Goal: Task Accomplishment & Management: Use online tool/utility

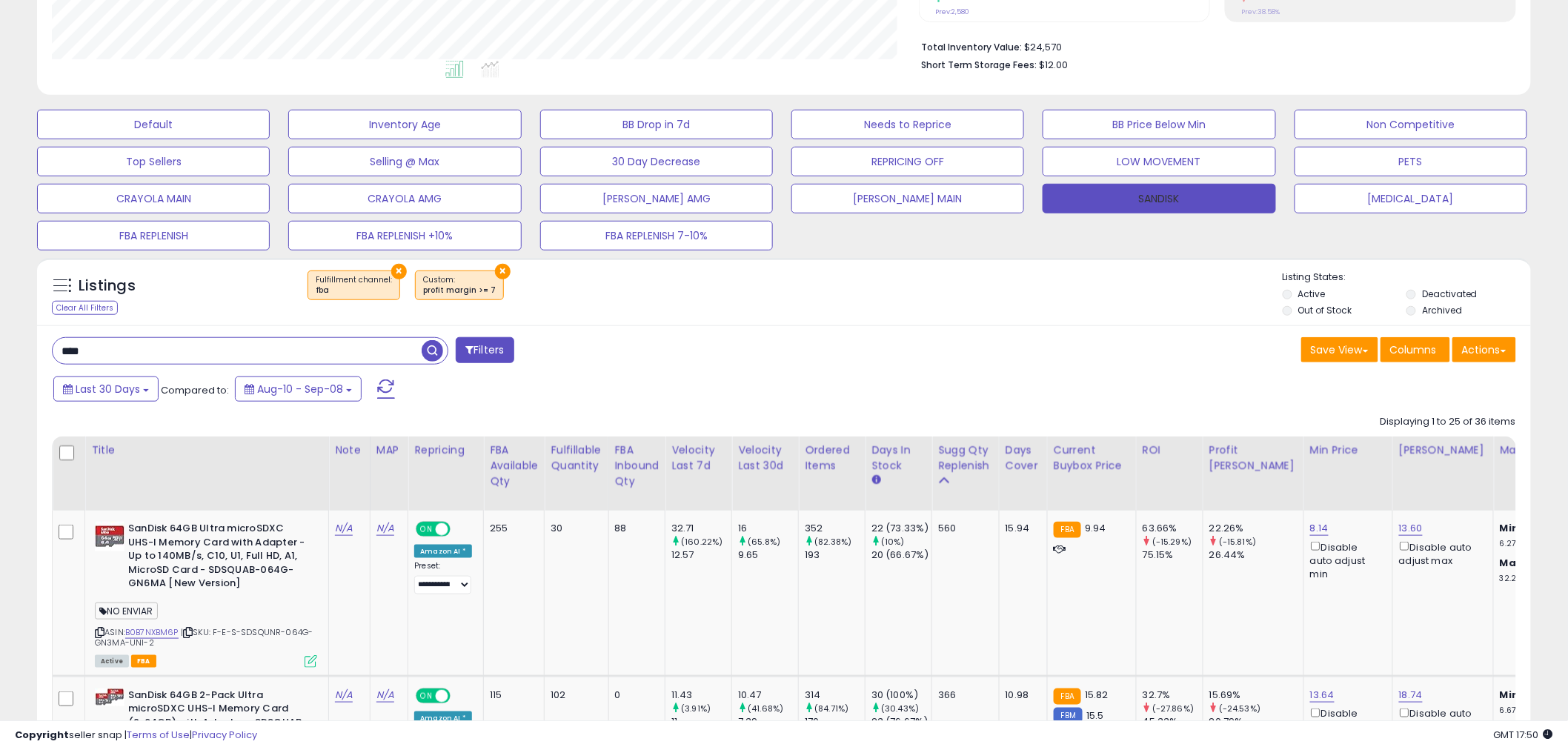
scroll to position [304, 868]
click at [1412, 193] on button "[MEDICAL_DATA]" at bounding box center [1411, 198] width 233 height 30
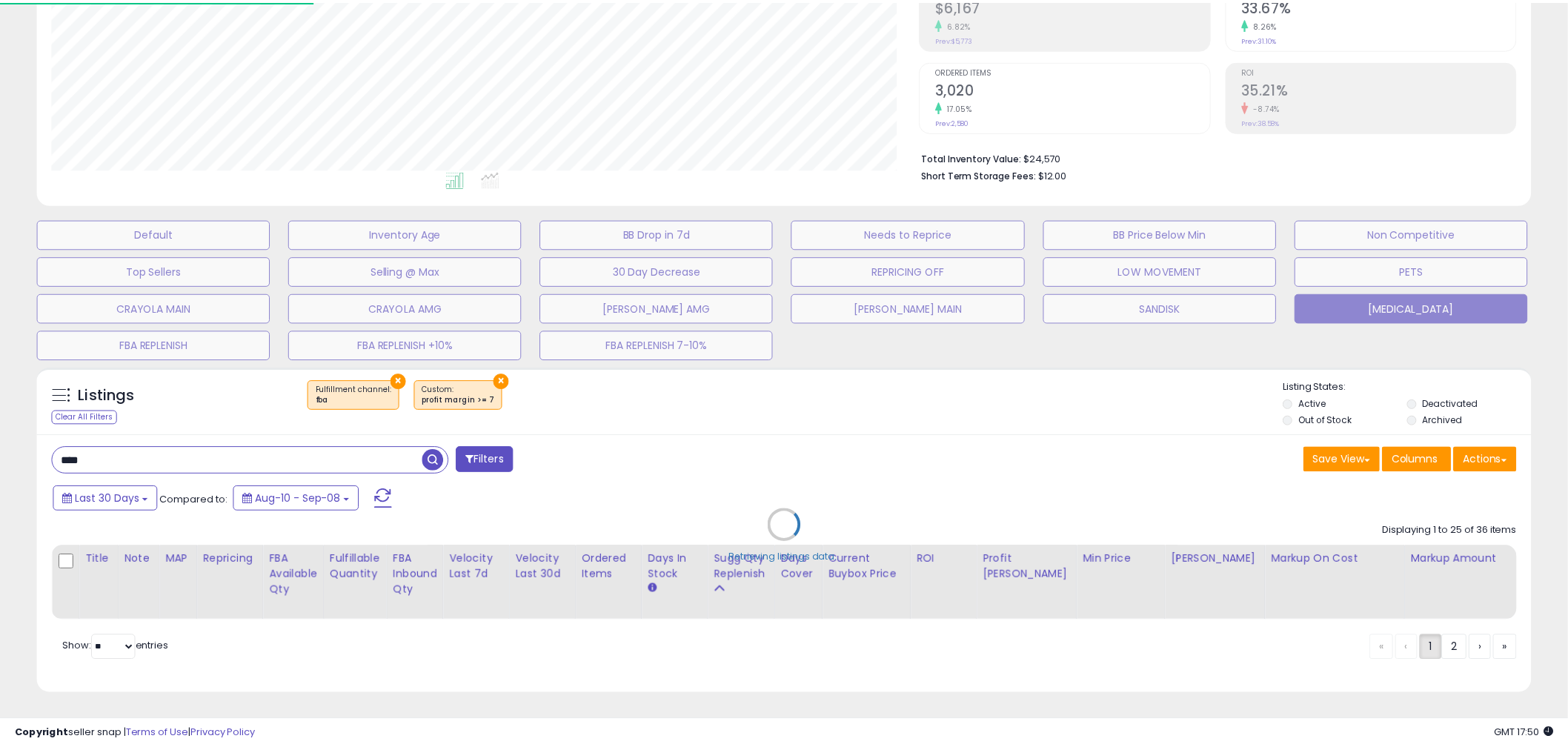
scroll to position [304, 875]
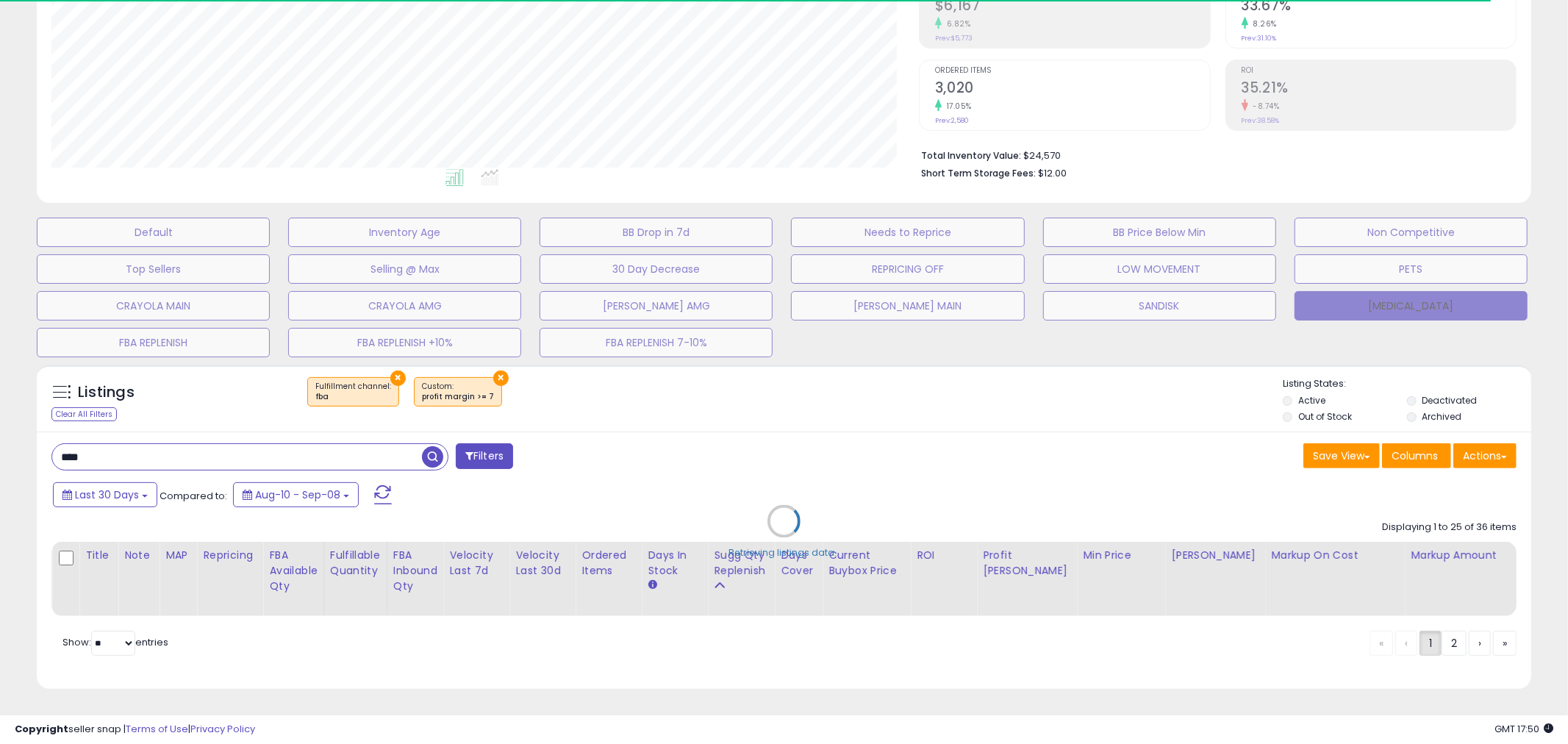
type input "******"
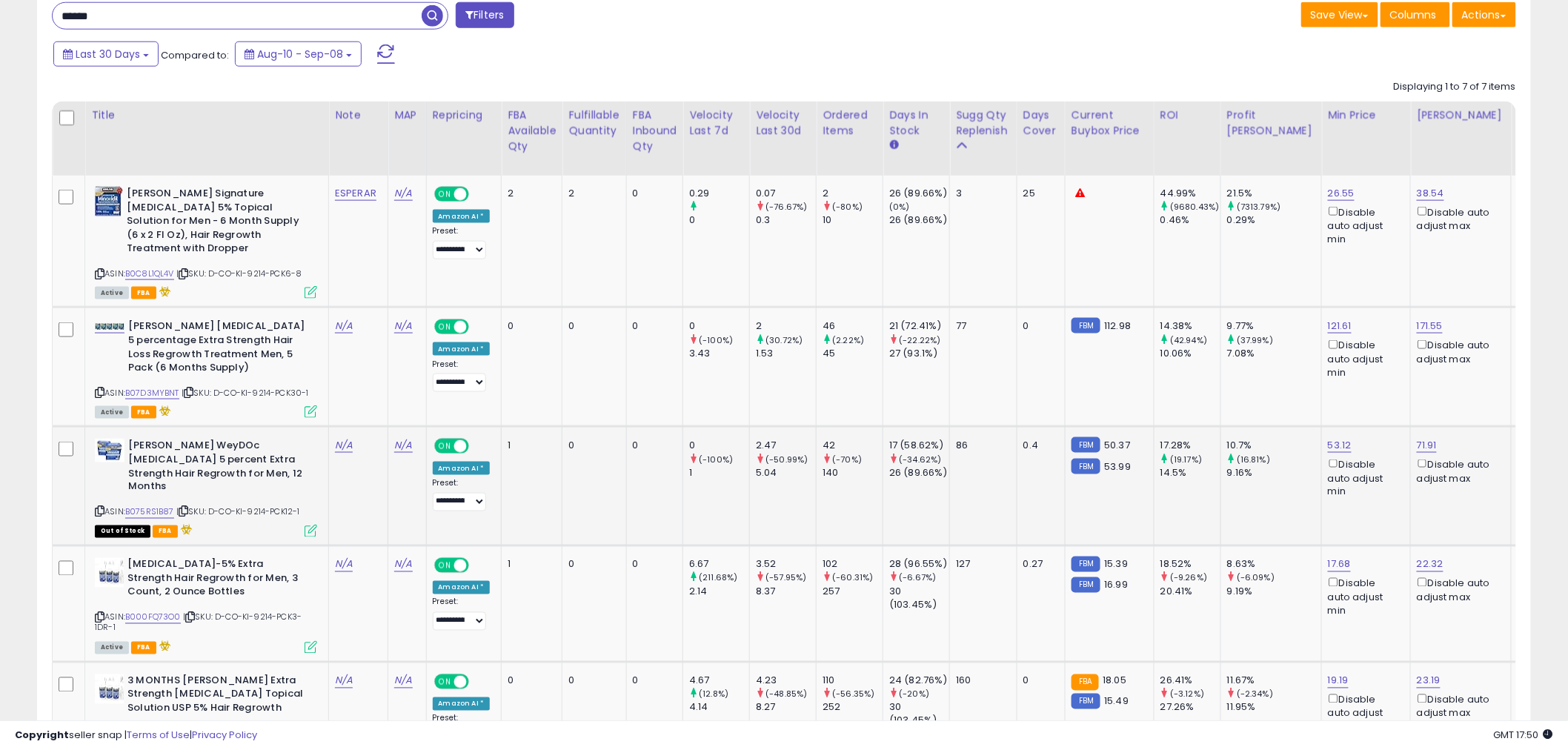
scroll to position [755, 0]
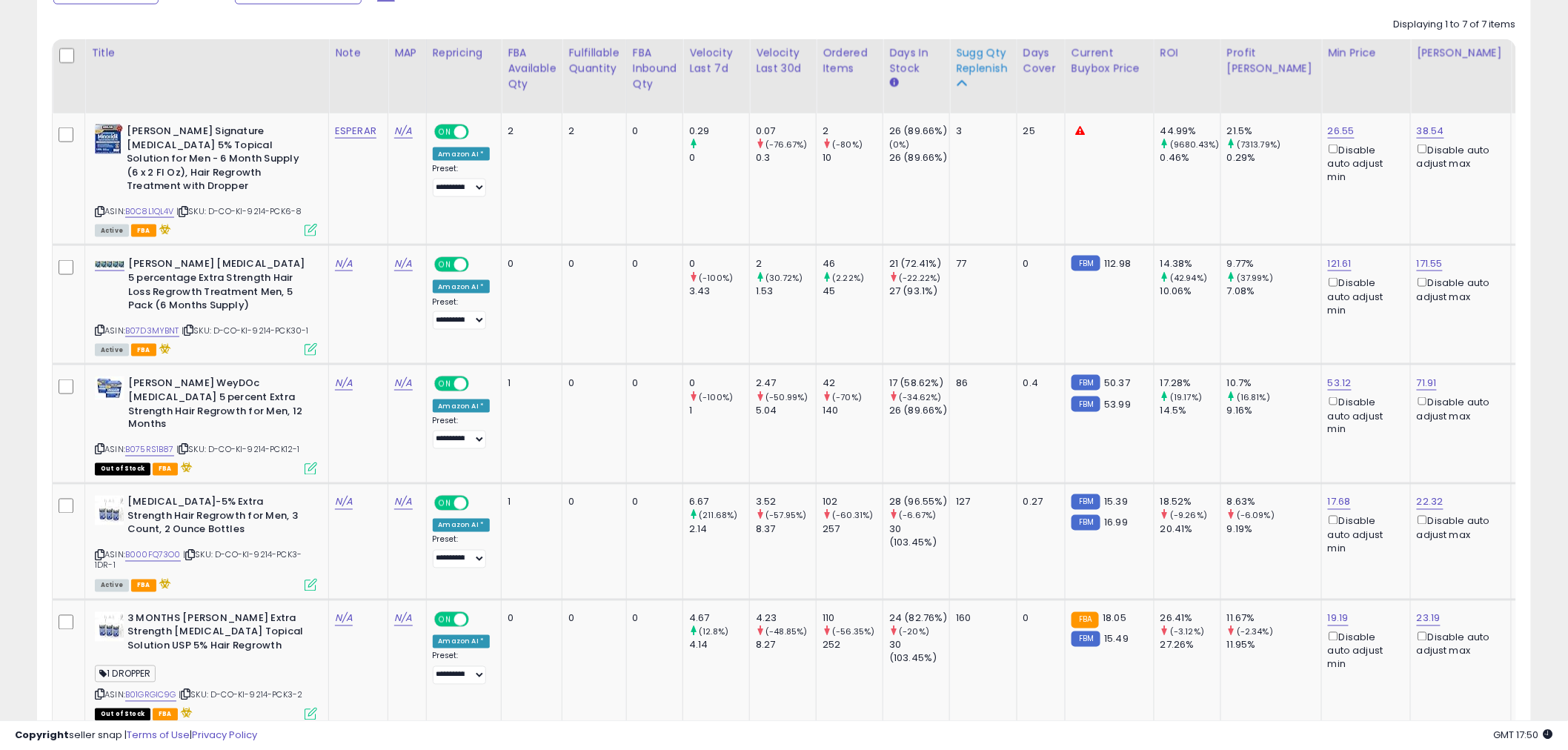
click at [994, 66] on div "Sugg Qty Replenish" at bounding box center [984, 61] width 55 height 31
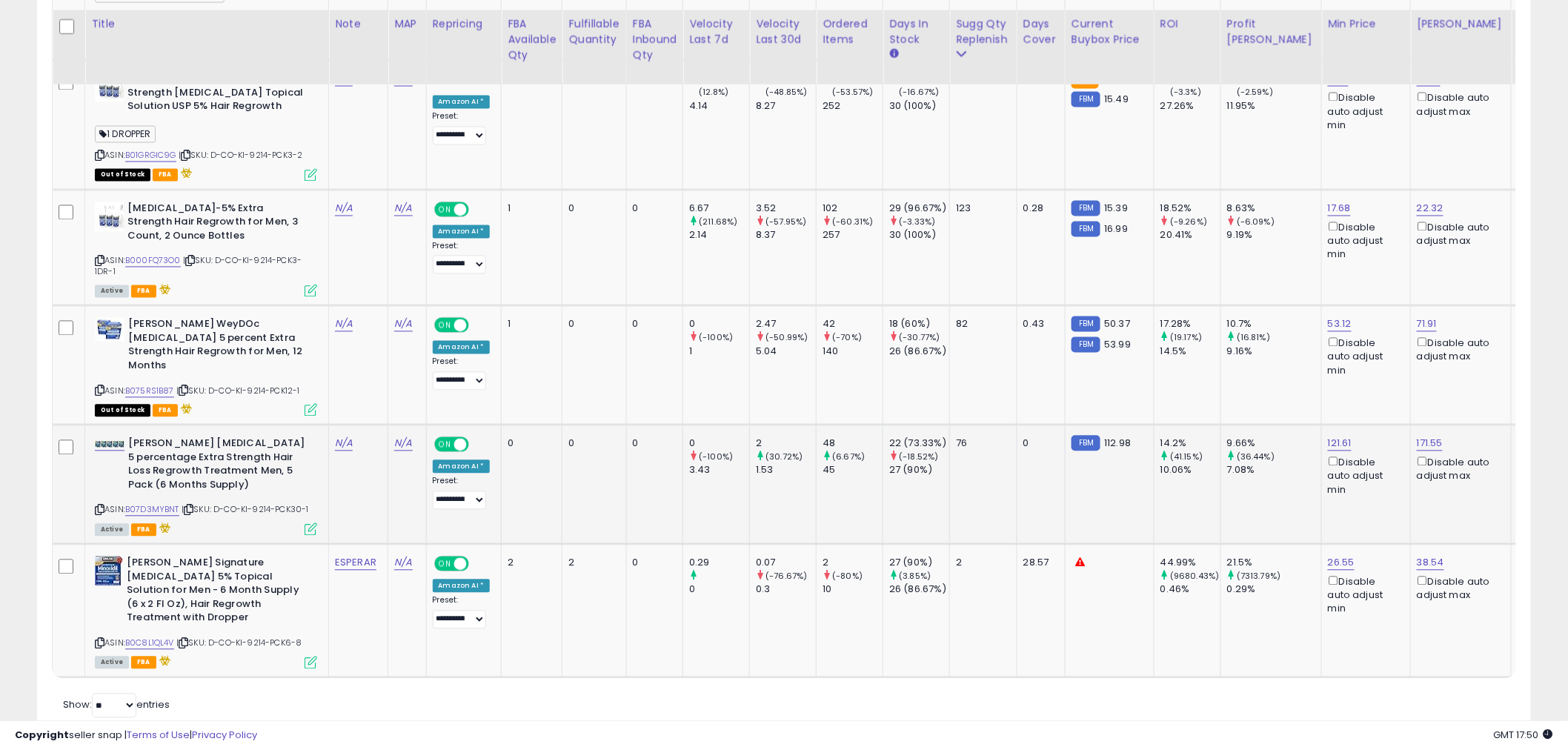
scroll to position [1118, 0]
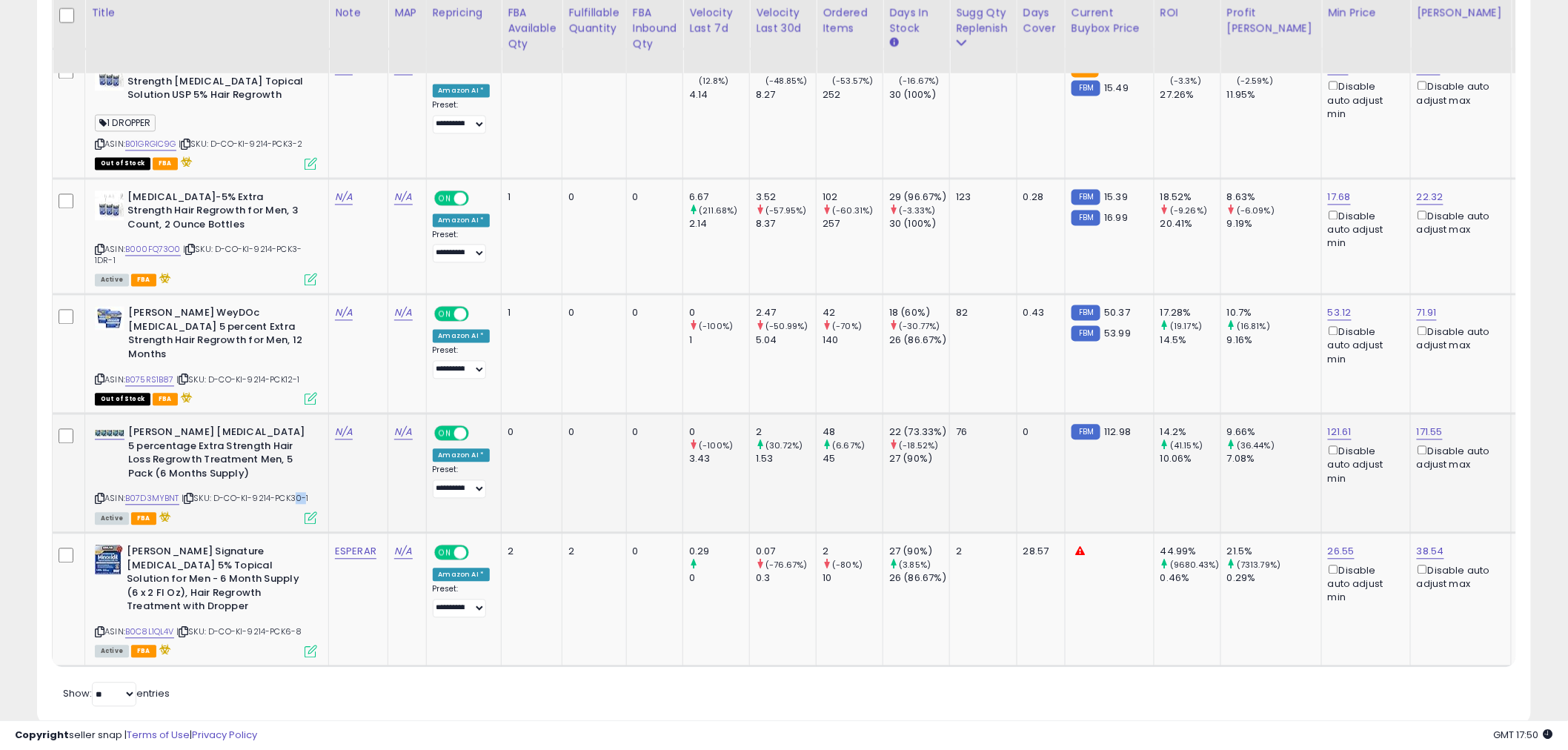
drag, startPoint x: 295, startPoint y: 468, endPoint x: 306, endPoint y: 465, distance: 11.4
click at [306, 493] on span "| SKU: D-CO-KI-9214-PCK30-1" at bounding box center [245, 499] width 128 height 12
click at [297, 374] on span "| SKU: D-CO-KI-9214-PCK12-1" at bounding box center [239, 380] width 124 height 12
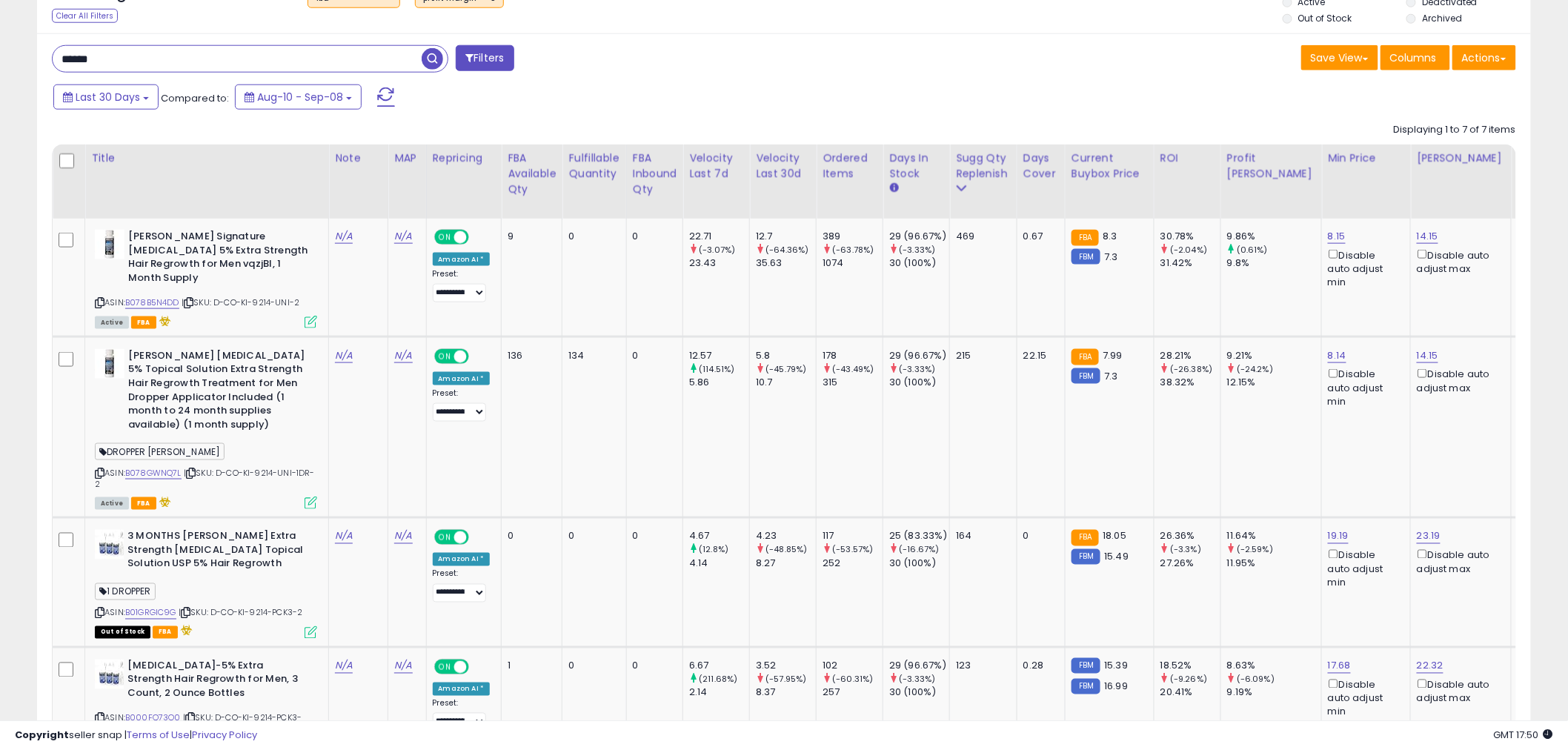
scroll to position [460, 0]
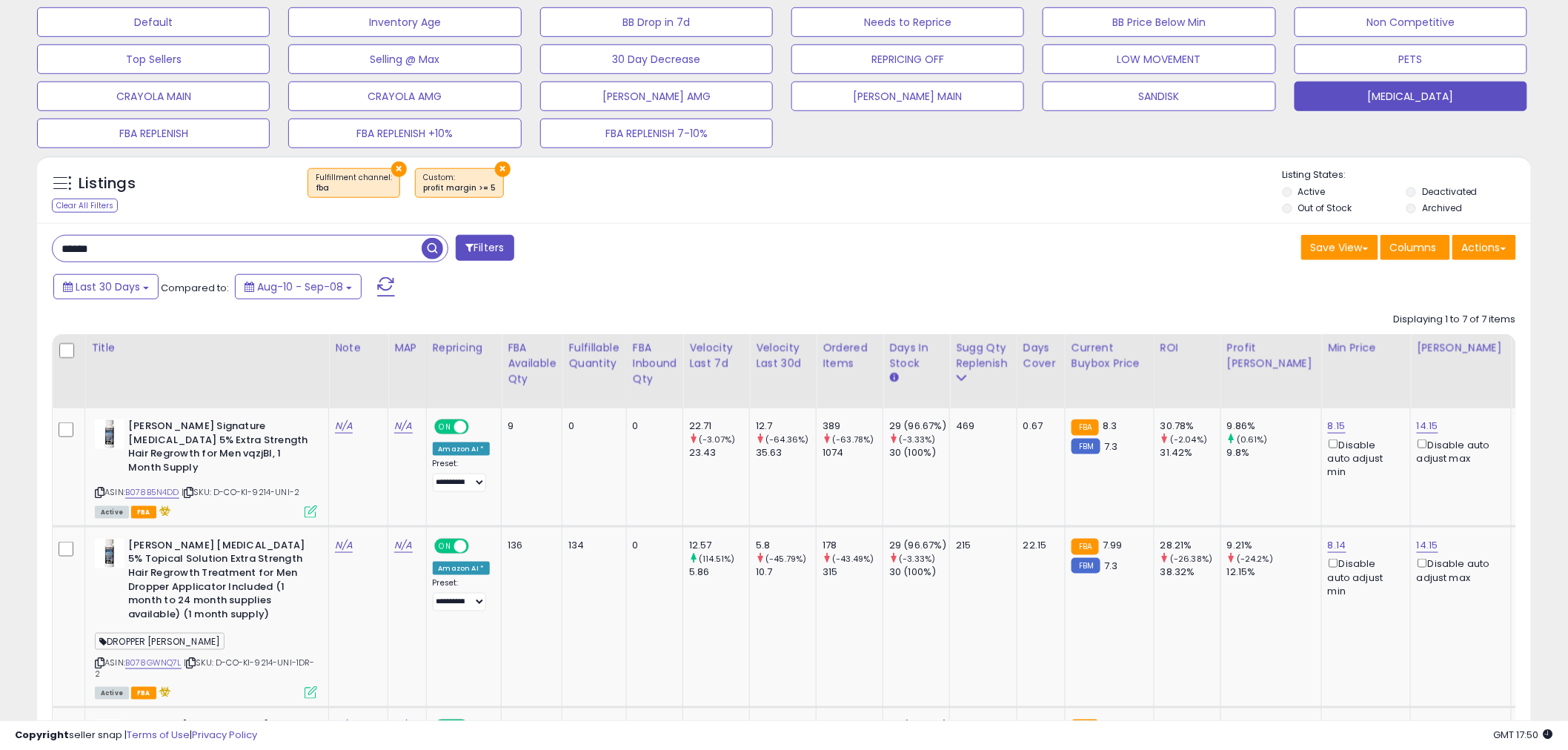
click at [913, 255] on div "Save View Save As New View Update Current View Columns Actions Import Import Wa…" at bounding box center [1155, 249] width 743 height 29
click at [934, 257] on div "Save View Save As New View Update Current View Columns Actions Import Import Wa…" at bounding box center [1155, 249] width 743 height 29
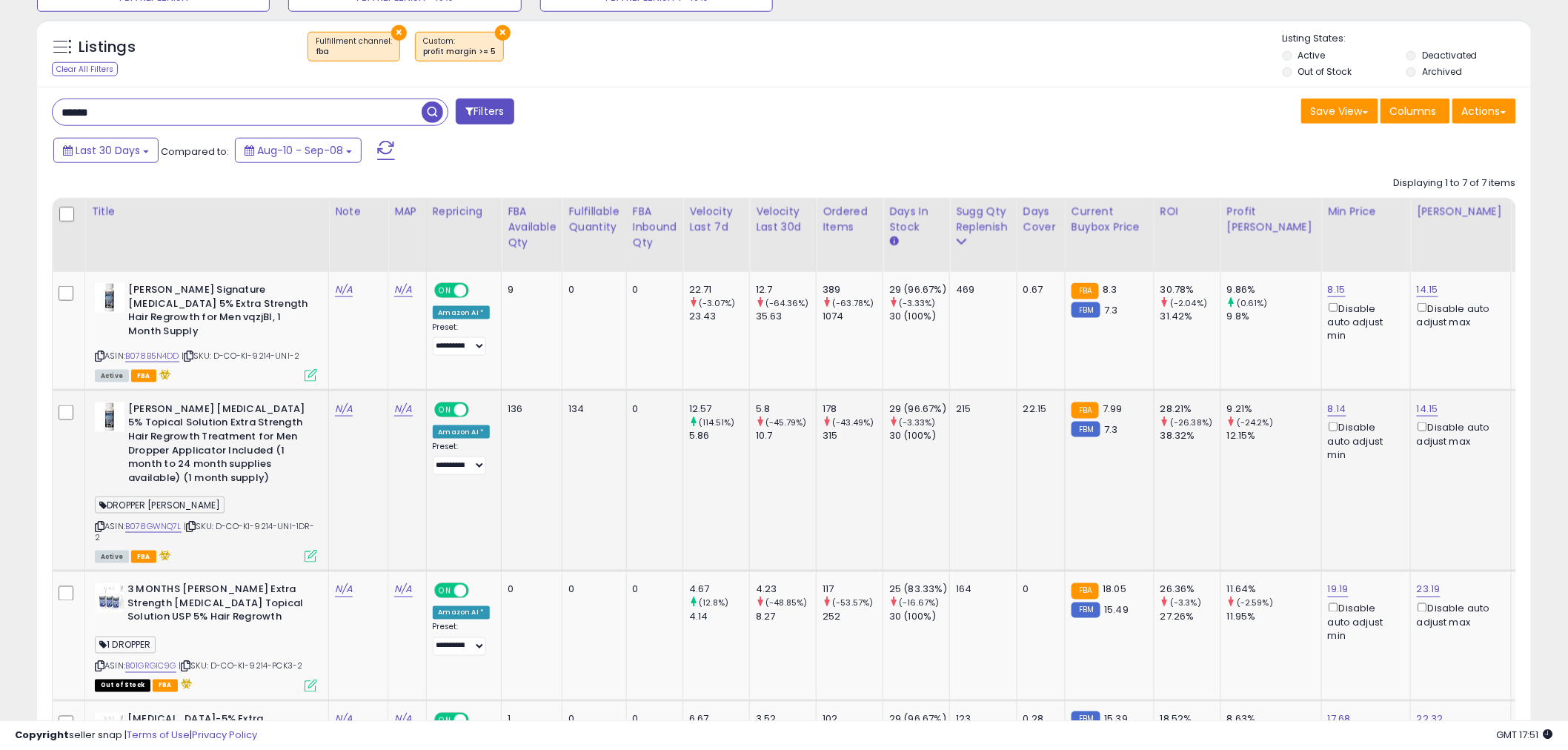
scroll to position [624, 0]
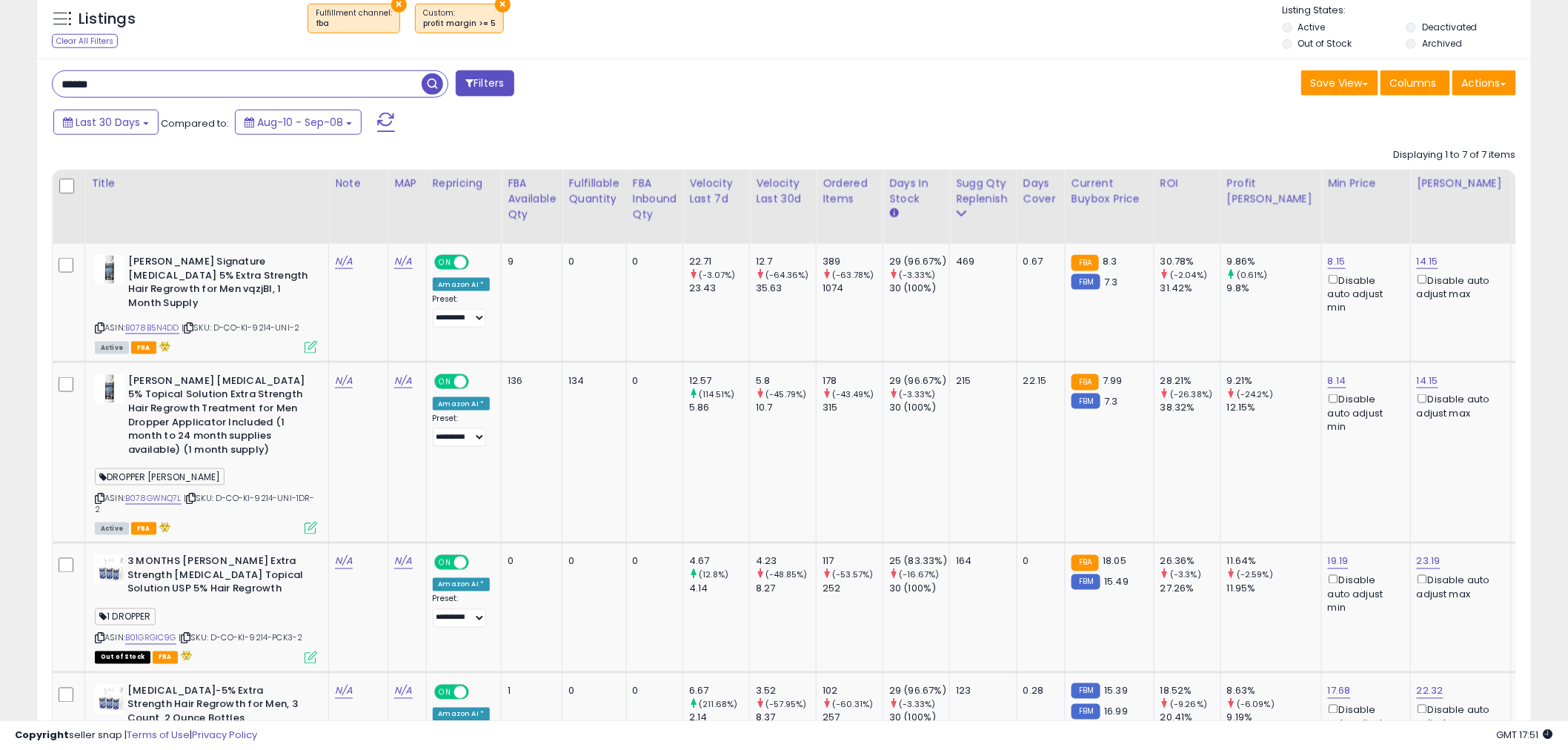
click at [805, 139] on div "Last 30 Days Compared to: Aug-10 - Sep-08" at bounding box center [598, 124] width 1098 height 34
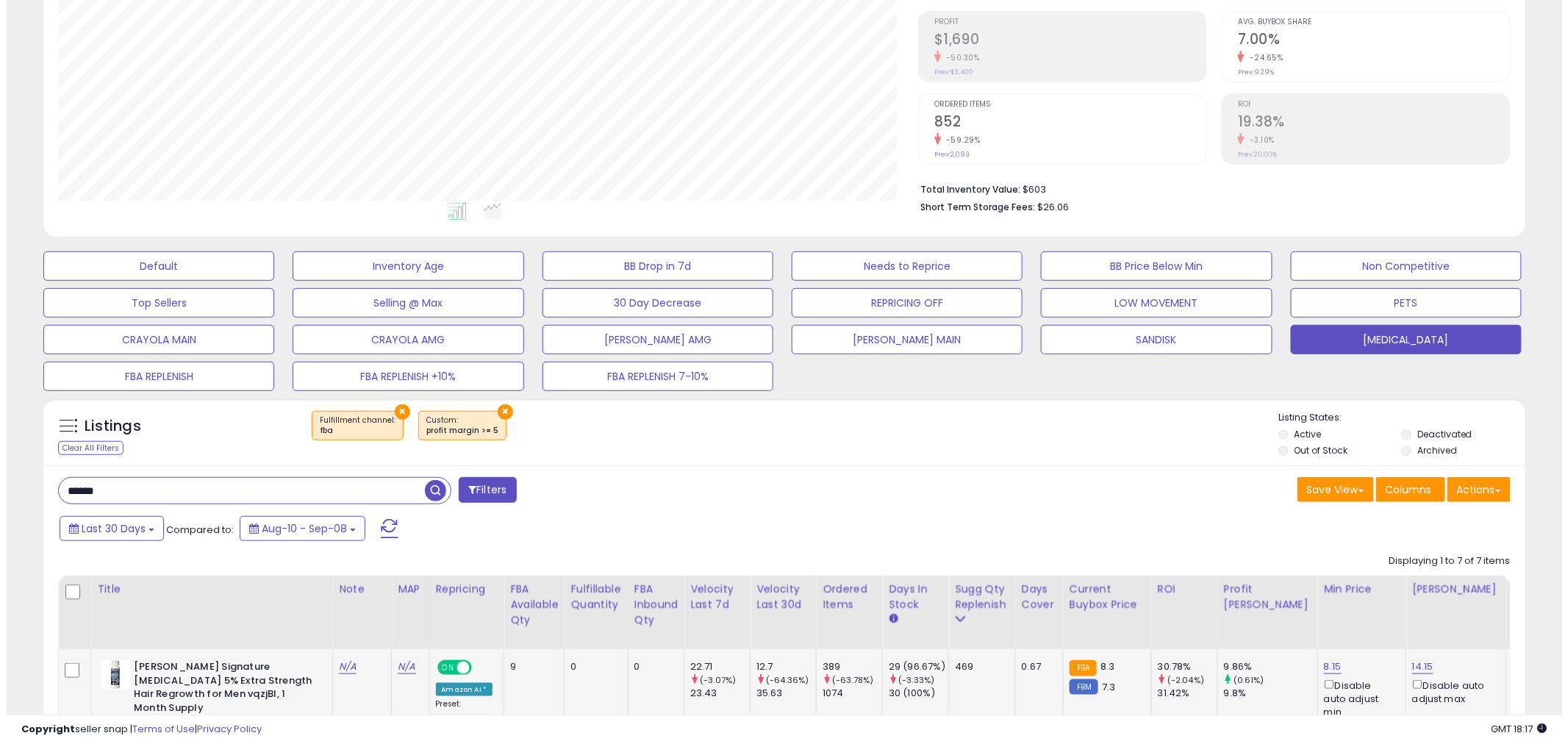
scroll to position [210, 0]
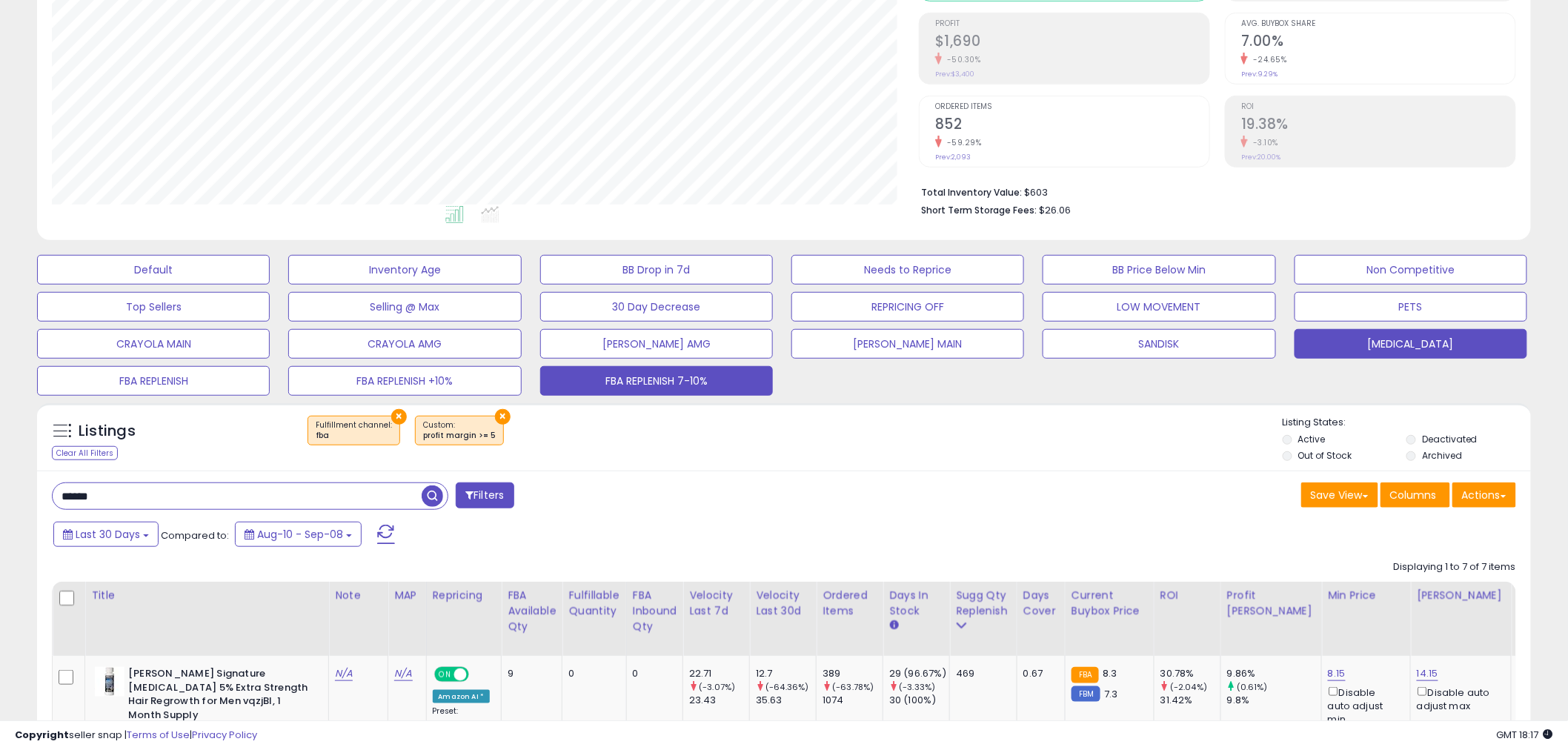
click at [604, 379] on button "FBA REPLENISH 7-10%" at bounding box center [656, 381] width 233 height 30
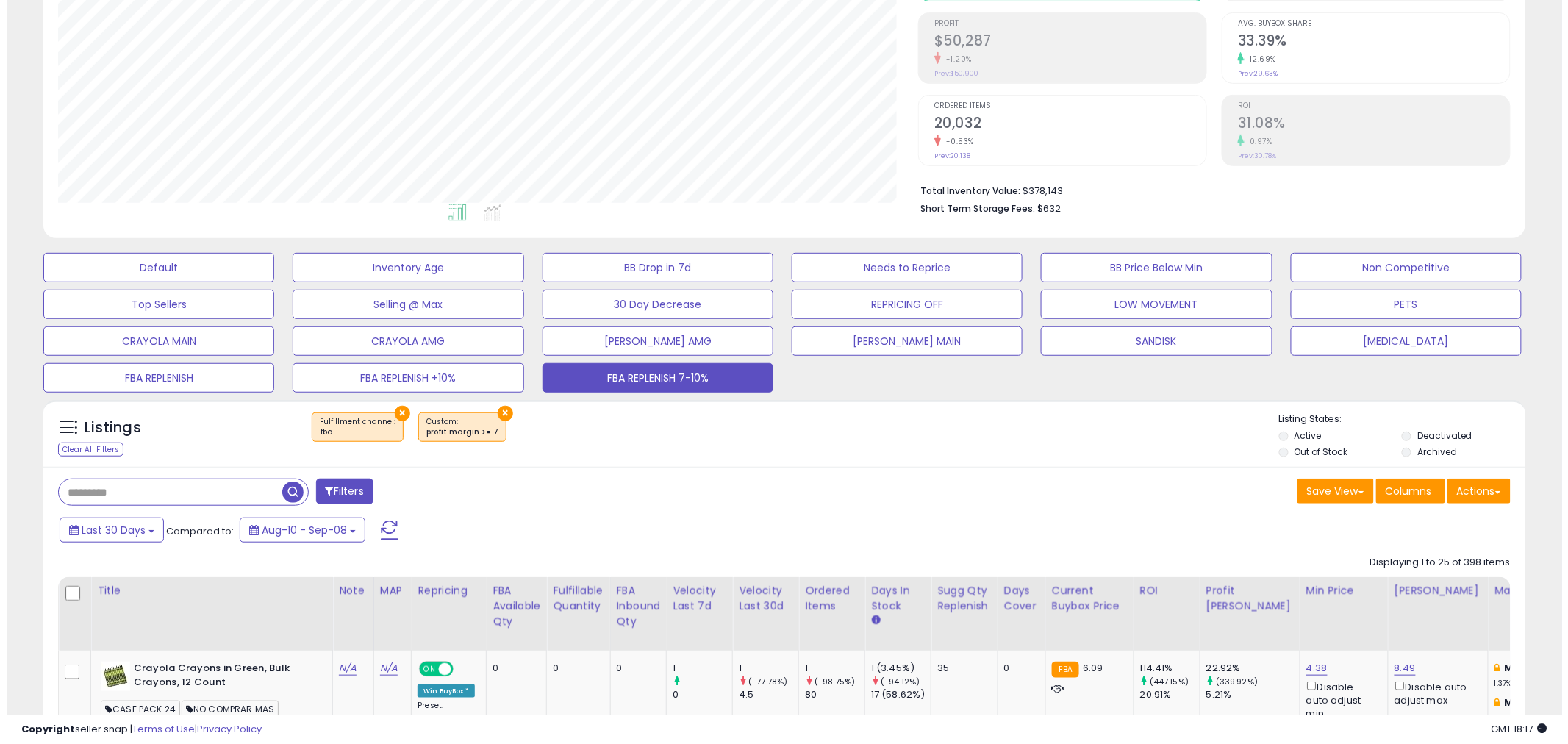
scroll to position [302, 861]
click at [228, 498] on input "text" at bounding box center [163, 492] width 223 height 26
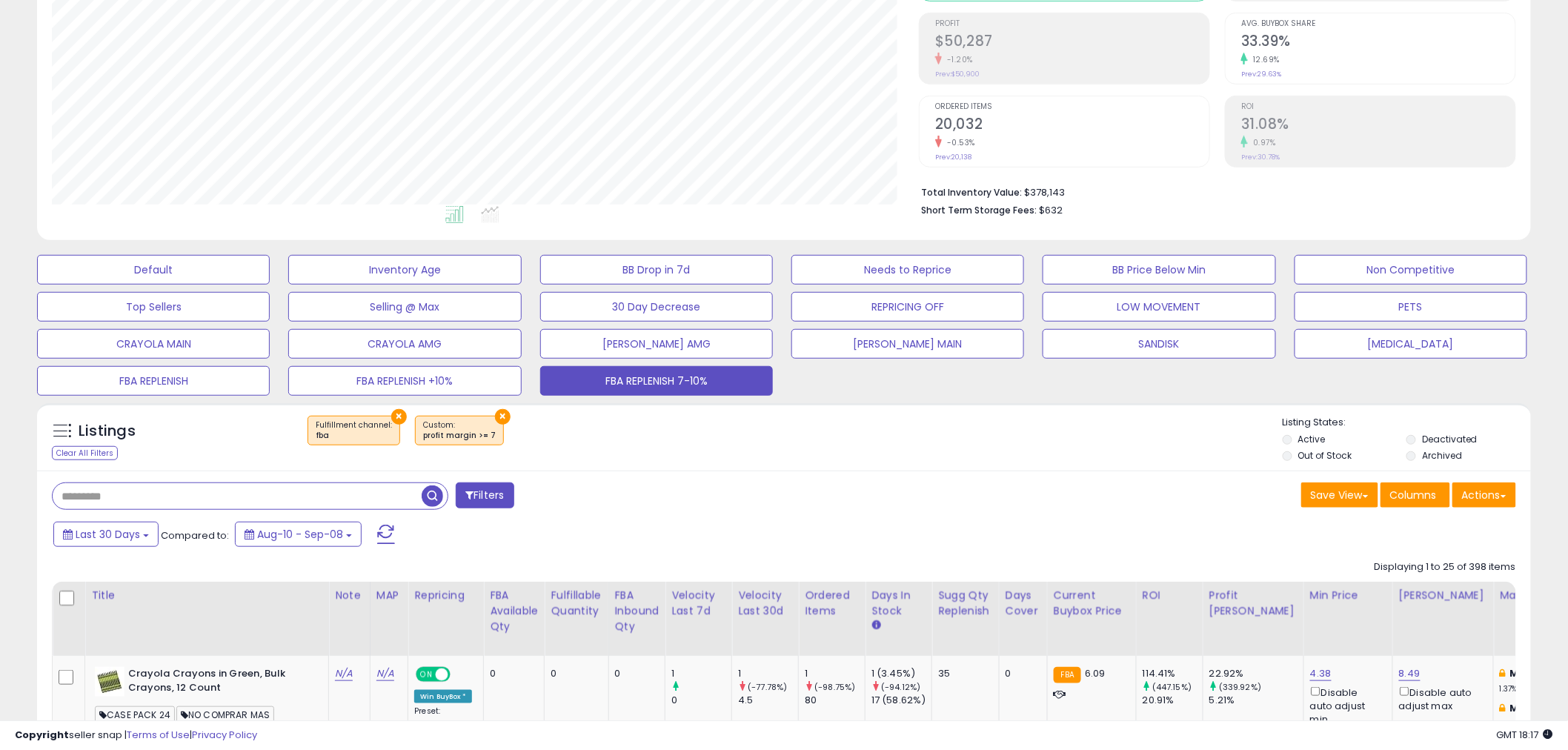
click at [177, 500] on input "text" at bounding box center [237, 496] width 369 height 26
type input "*****"
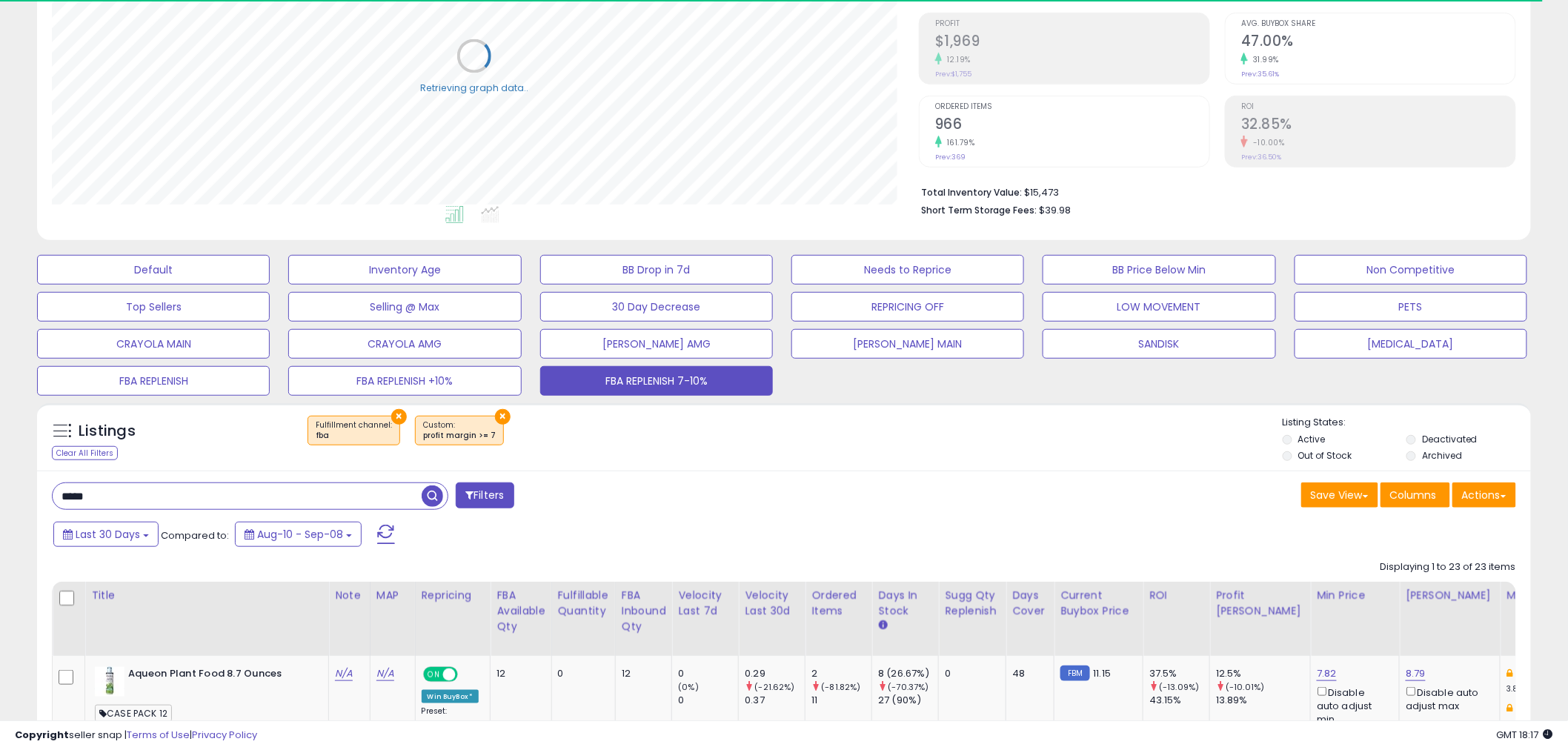
scroll to position [624, 0]
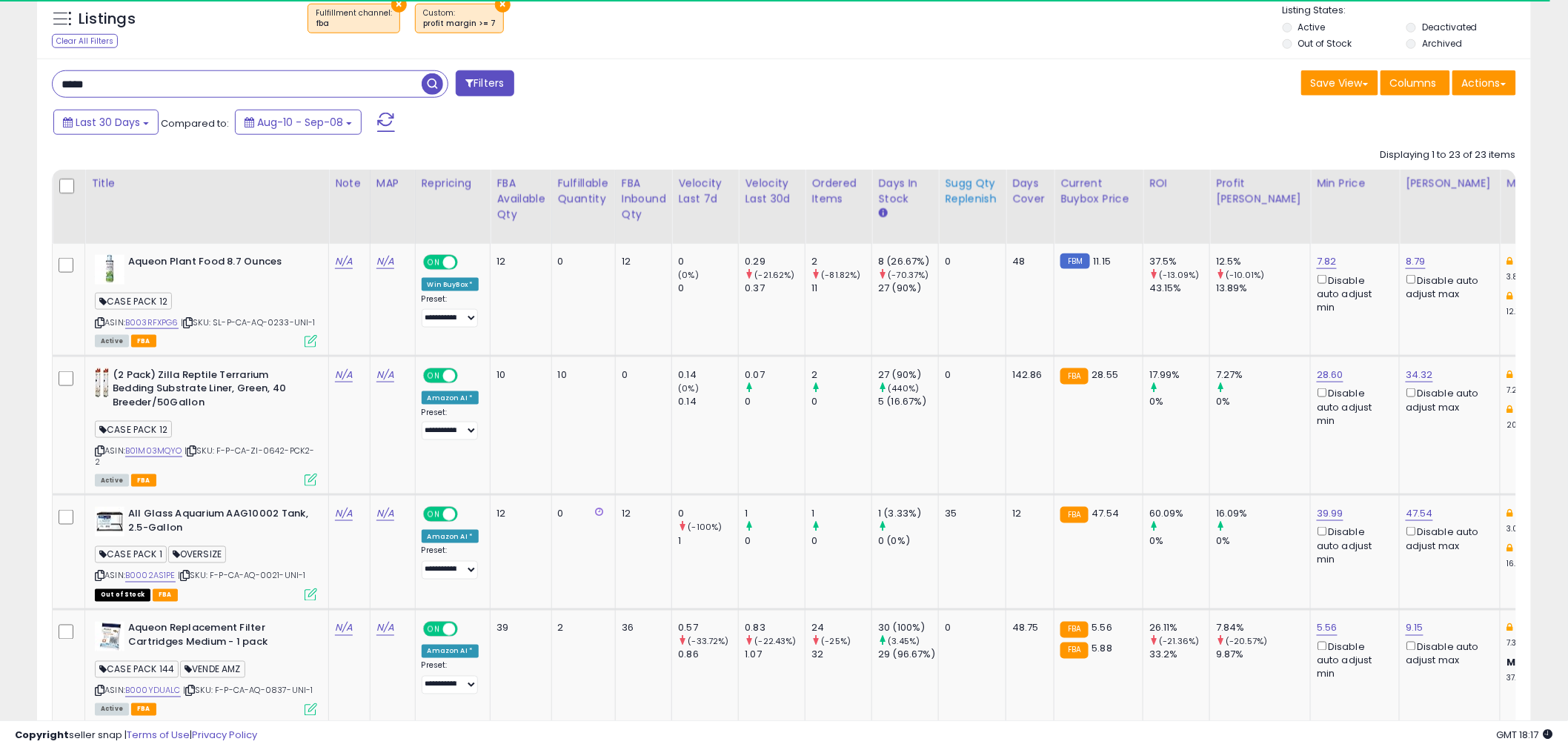
click at [982, 181] on div "Sugg Qty Replenish" at bounding box center [972, 191] width 55 height 31
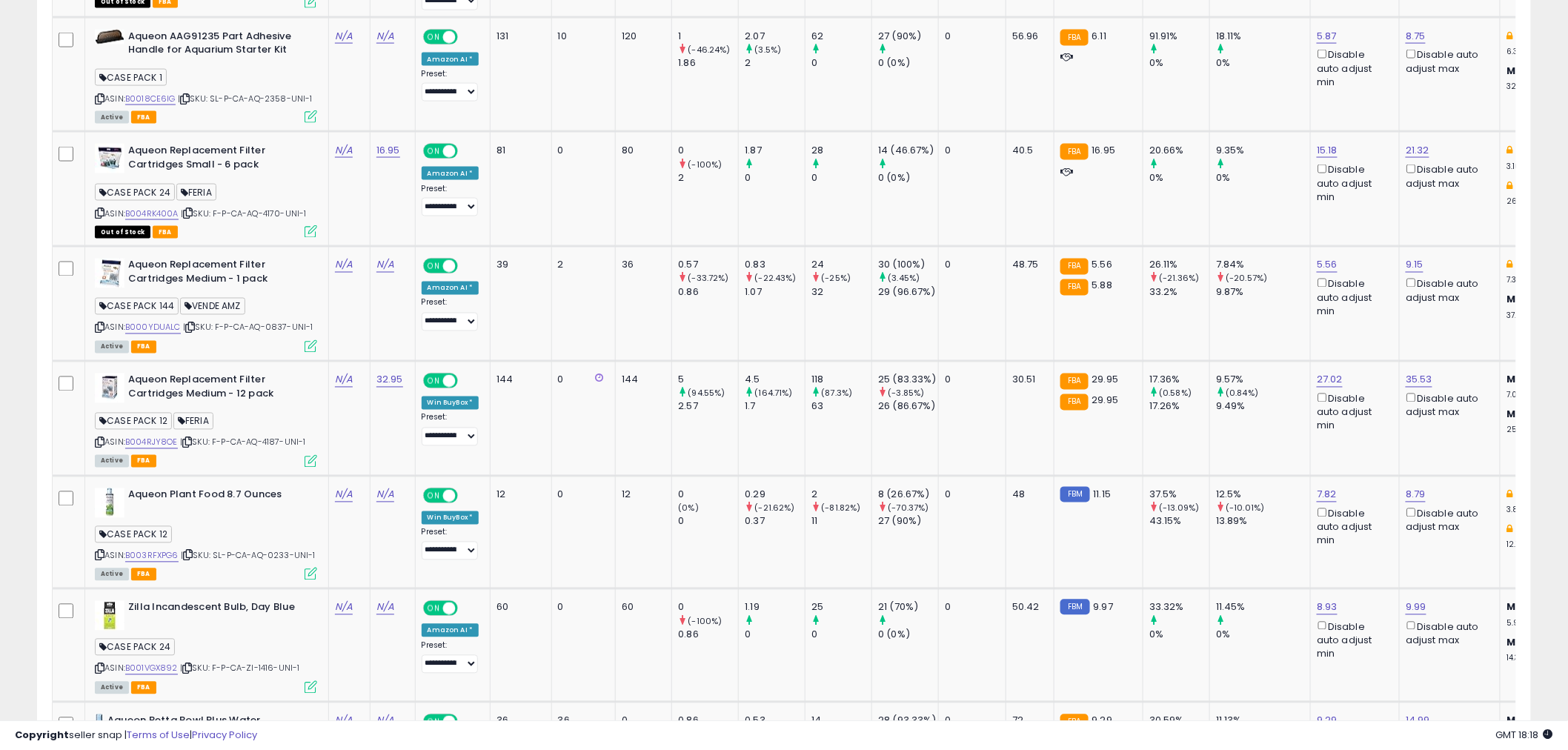
scroll to position [707, 0]
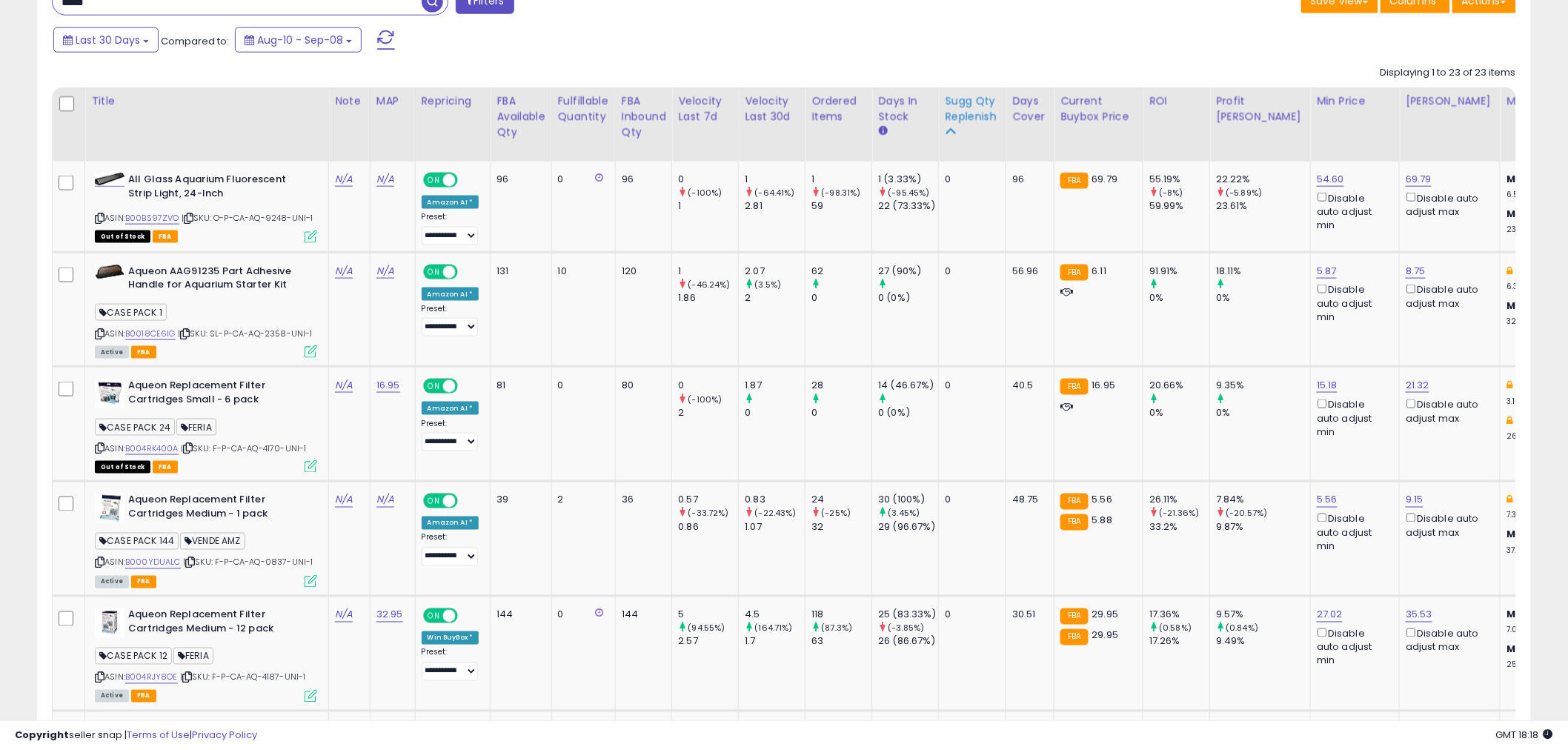
click at [972, 105] on div "Sugg Qty Replenish" at bounding box center [972, 109] width 55 height 31
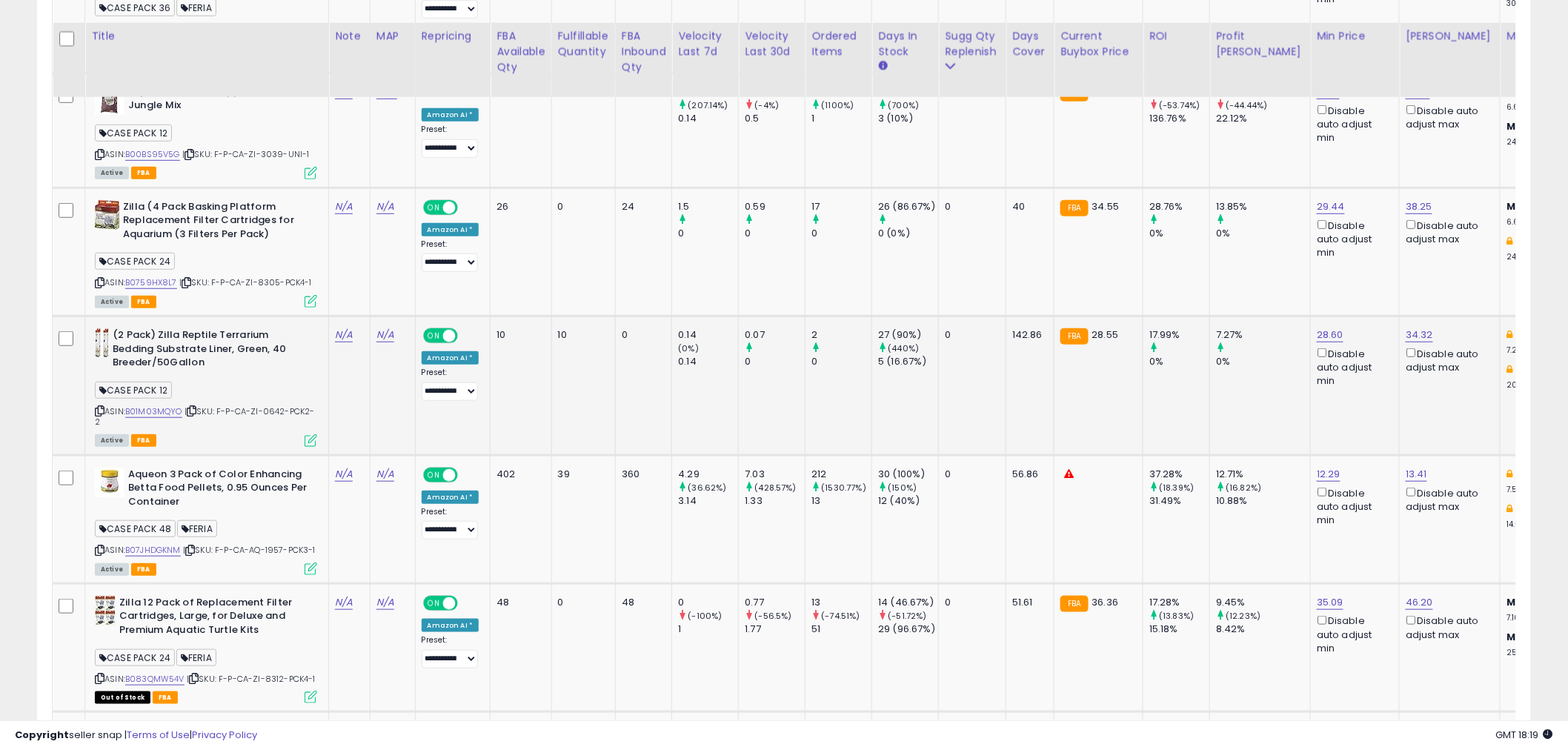
scroll to position [2684, 0]
